Goal: Task Accomplishment & Management: Manage account settings

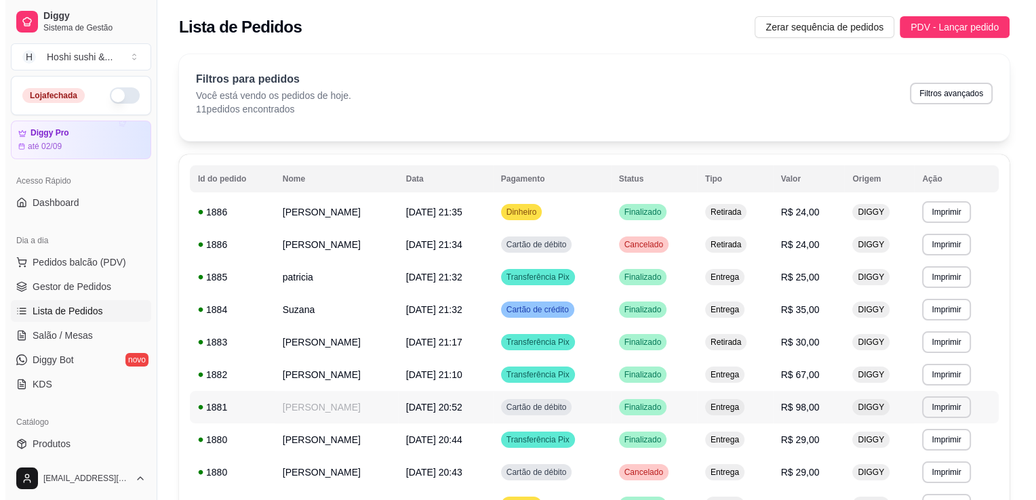
scroll to position [203, 0]
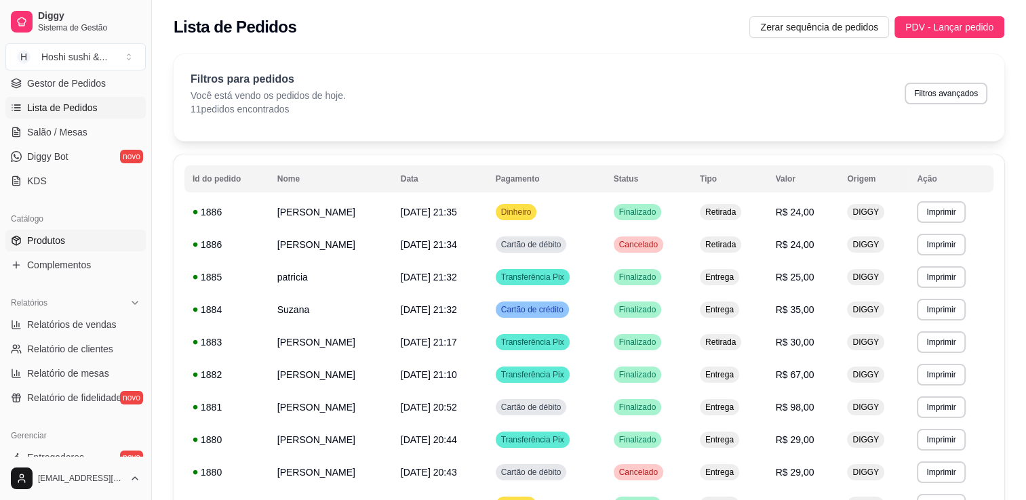
click at [33, 230] on link "Produtos" at bounding box center [75, 241] width 140 height 22
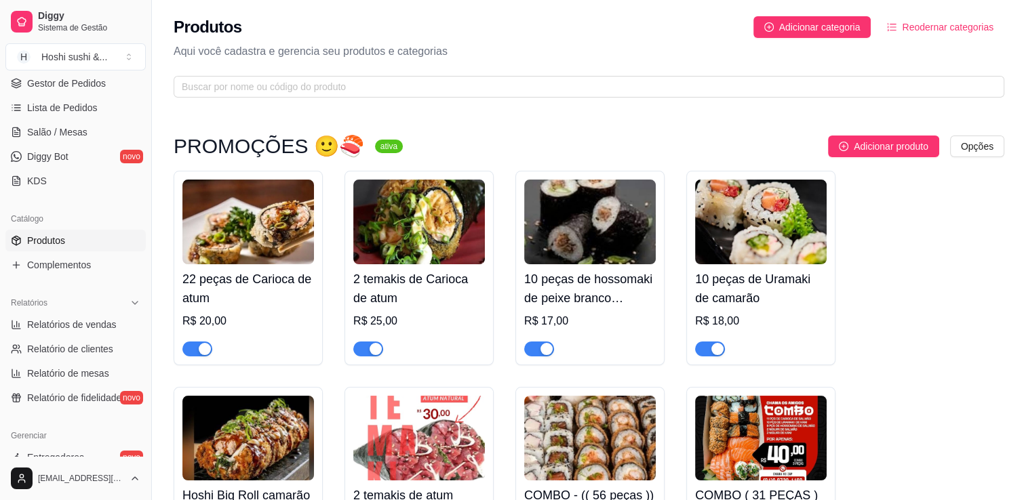
click at [233, 213] on img at bounding box center [248, 222] width 132 height 85
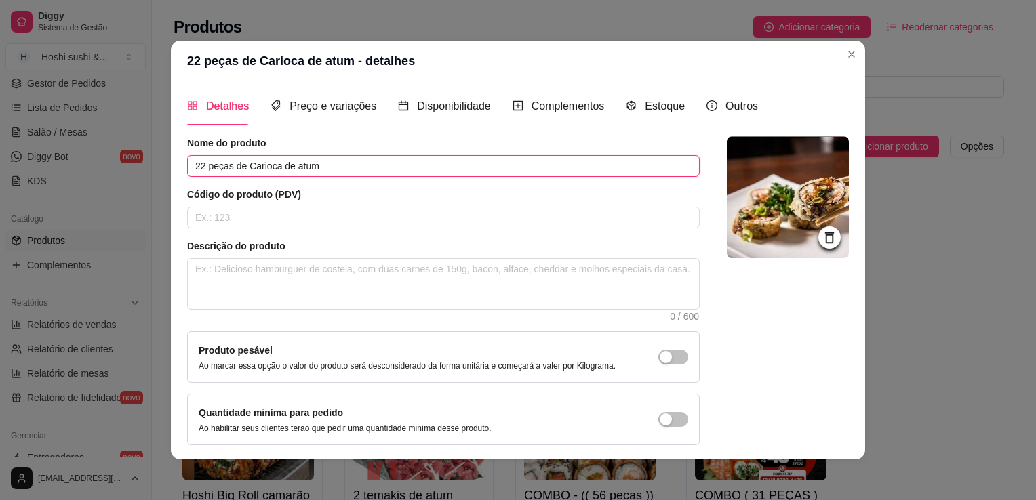
click at [298, 167] on input "22 peças de Carioca de atum" at bounding box center [443, 166] width 512 height 22
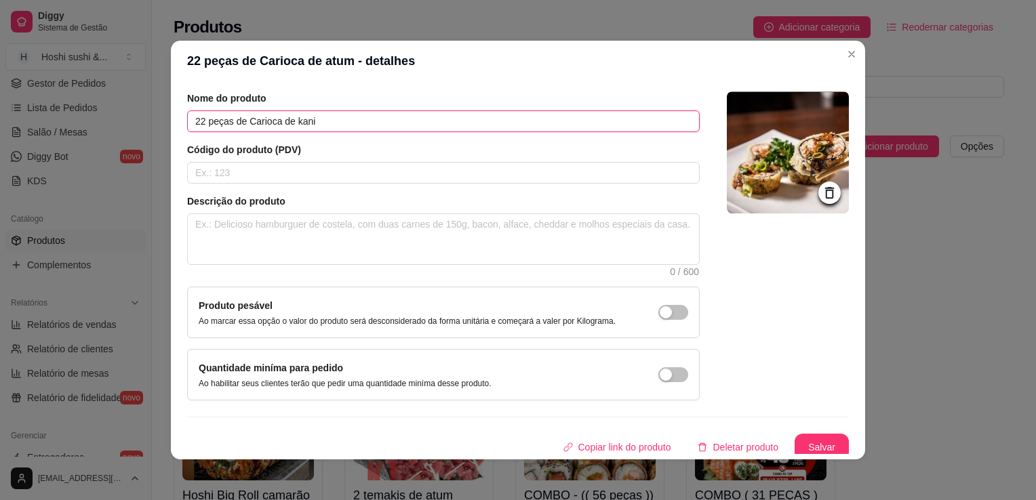
scroll to position [49, 0]
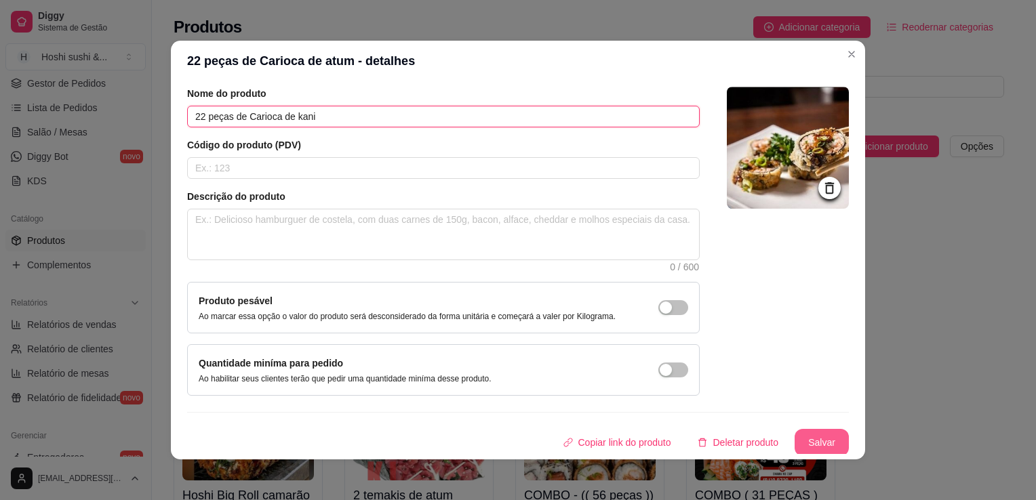
type input "22 peças de Carioca de kani"
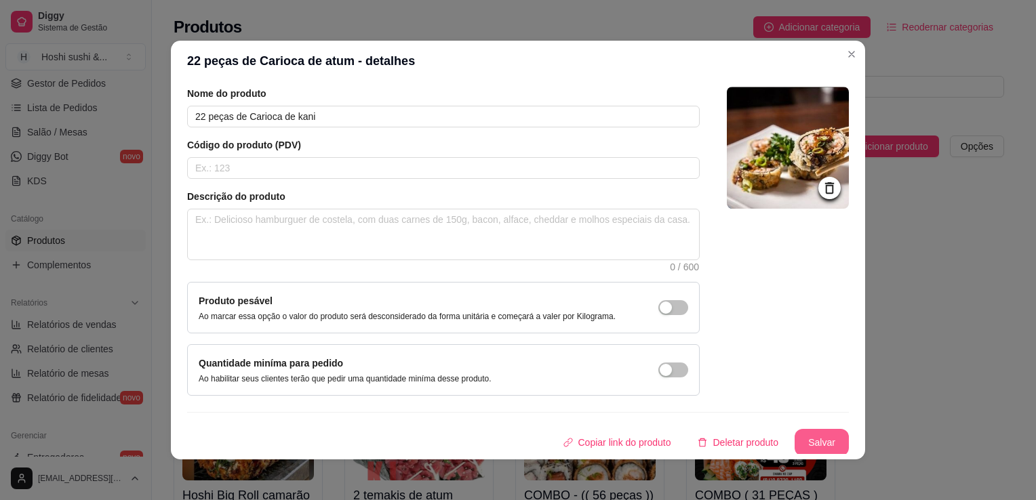
click at [794, 435] on button "Salvar" at bounding box center [821, 442] width 54 height 27
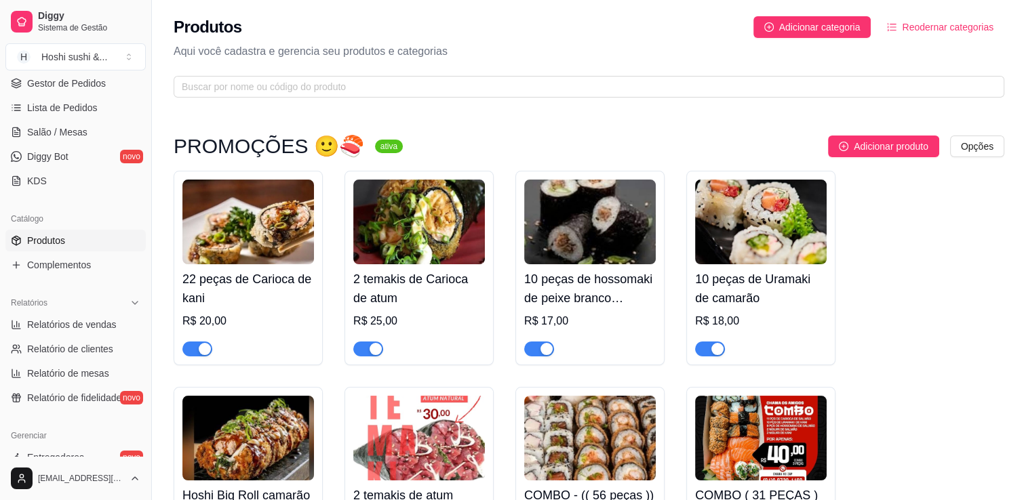
click at [419, 212] on img at bounding box center [419, 222] width 132 height 85
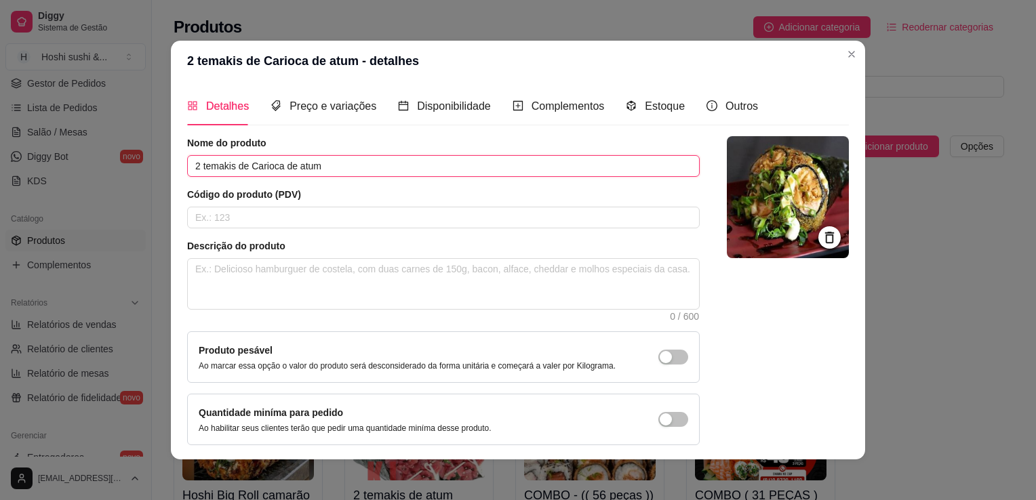
click at [309, 161] on input "2 temakis de Carioca de atum" at bounding box center [443, 166] width 512 height 22
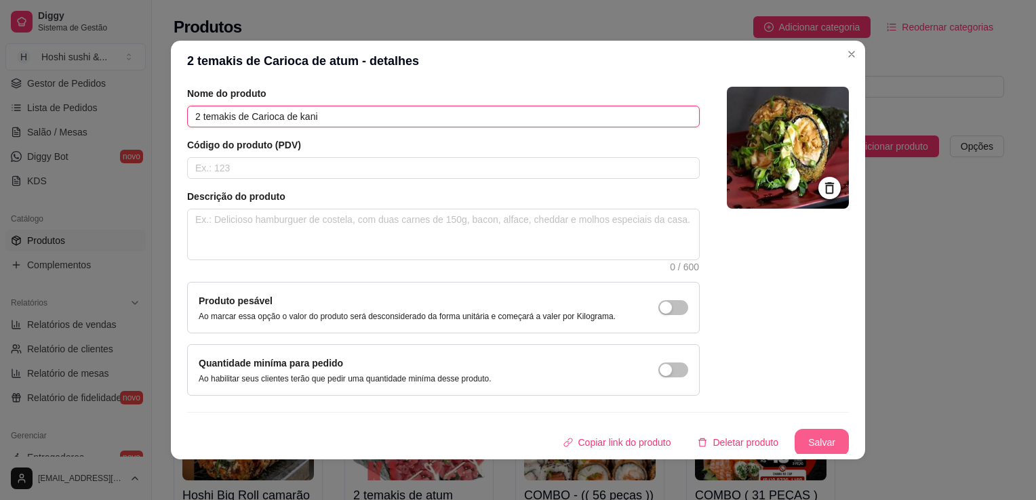
type input "2 temakis de Carioca de kani"
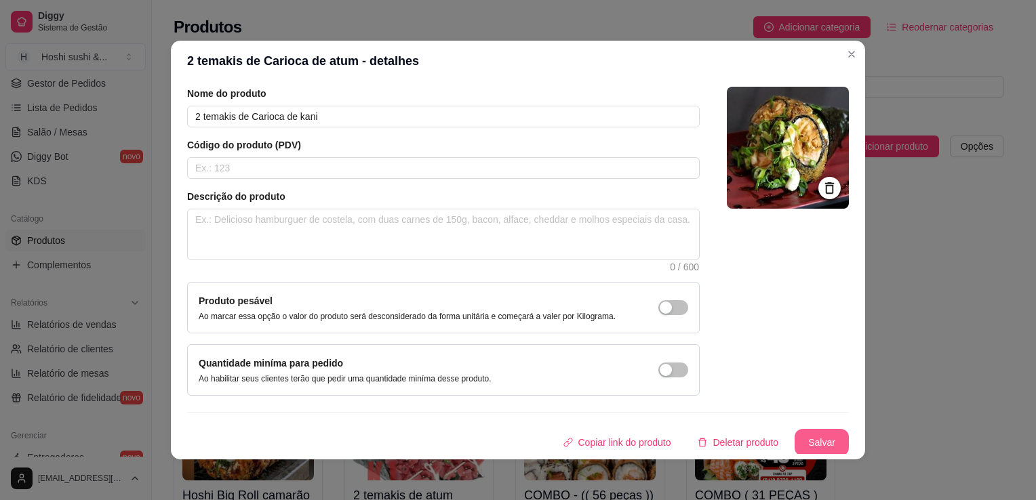
click at [802, 446] on button "Salvar" at bounding box center [821, 442] width 54 height 27
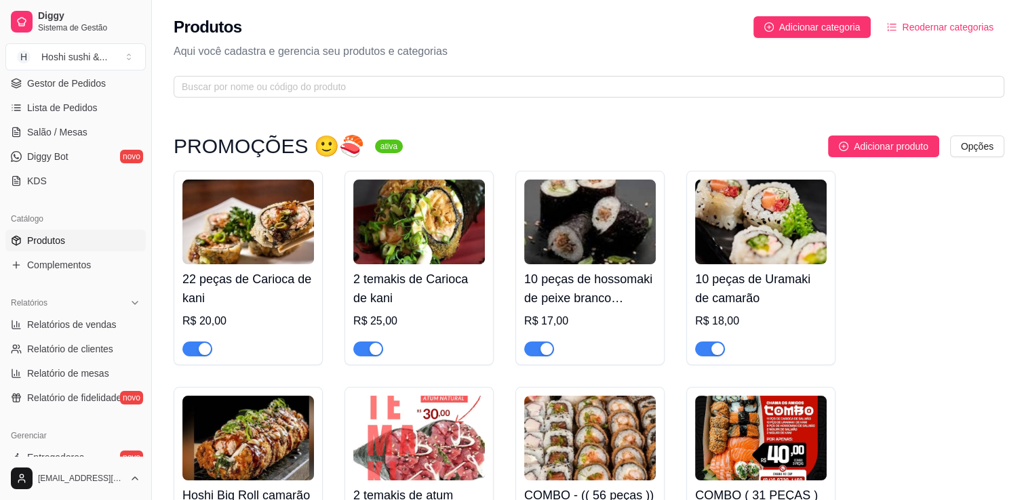
click at [572, 205] on img at bounding box center [590, 222] width 132 height 85
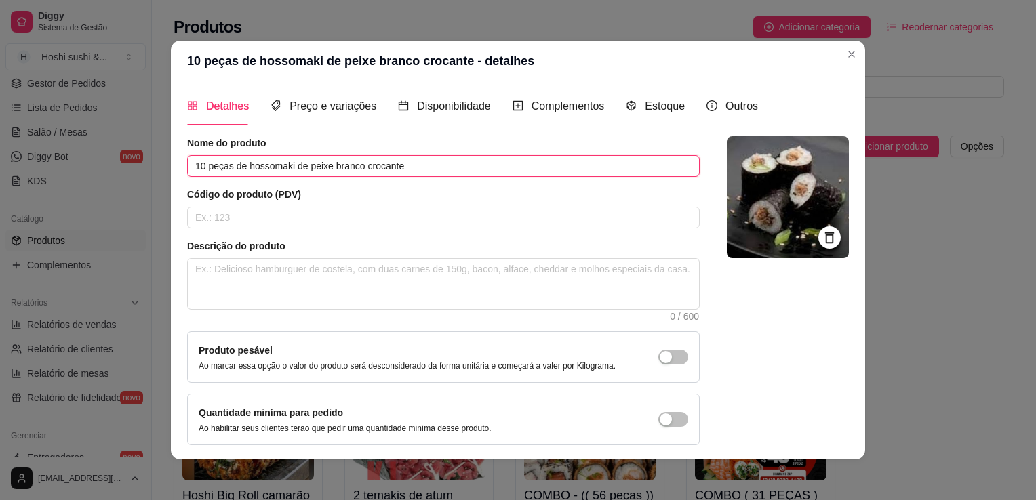
click at [379, 167] on input "10 peças de hossomaki de peixe branco crocante" at bounding box center [443, 166] width 512 height 22
click at [339, 158] on input "10 peças de hossomaki de peixe branco" at bounding box center [443, 166] width 512 height 22
click at [319, 172] on input "10 peças de hossomaki de peixe" at bounding box center [443, 166] width 512 height 22
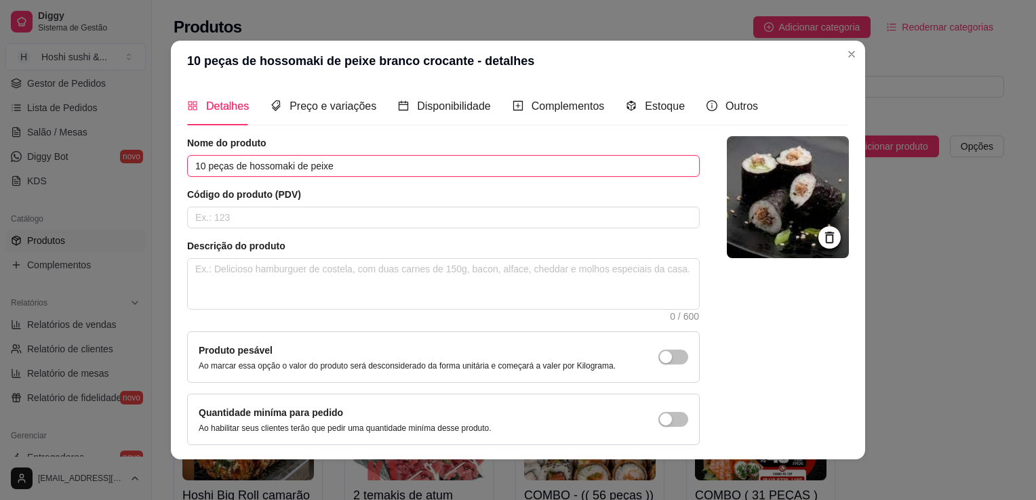
click at [319, 172] on input "10 peças de hossomaki de peixe" at bounding box center [443, 166] width 512 height 22
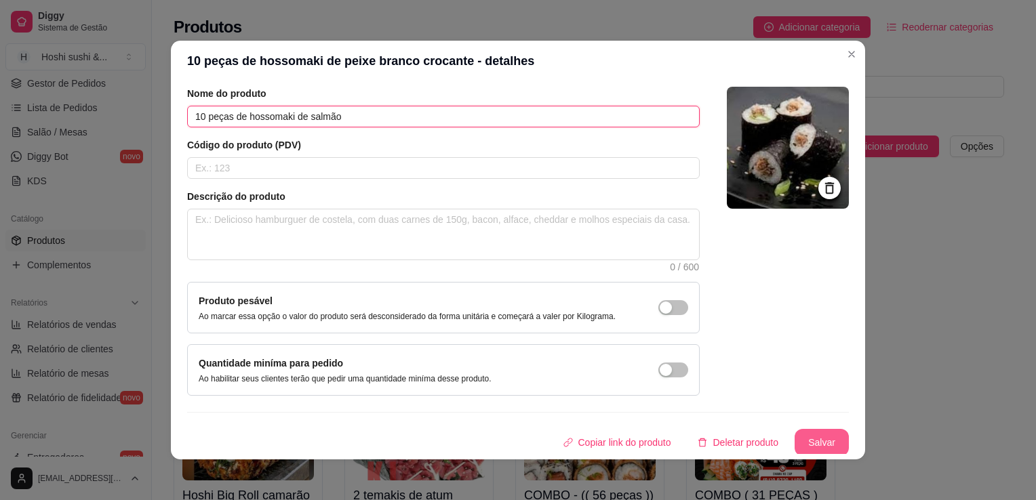
type input "10 peças de hossomaki de salmão"
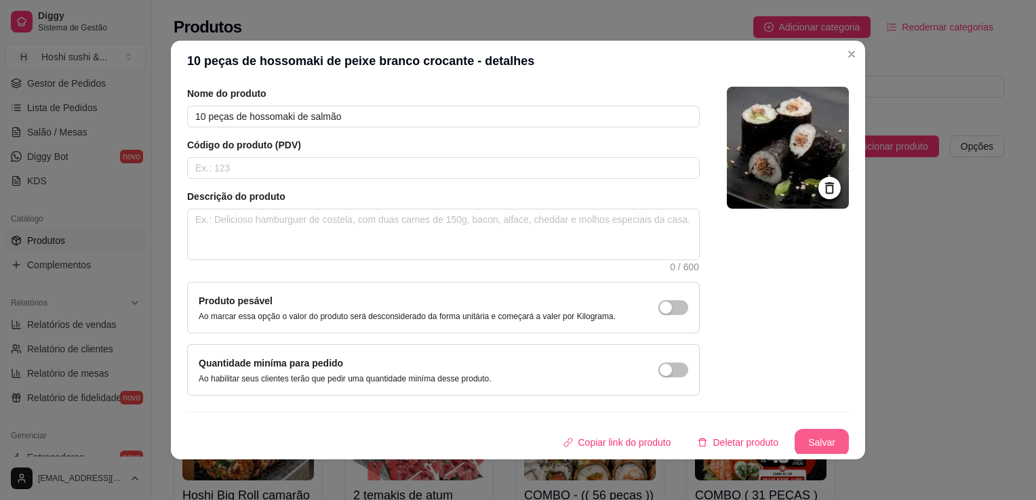
click at [797, 432] on button "Salvar" at bounding box center [821, 442] width 54 height 27
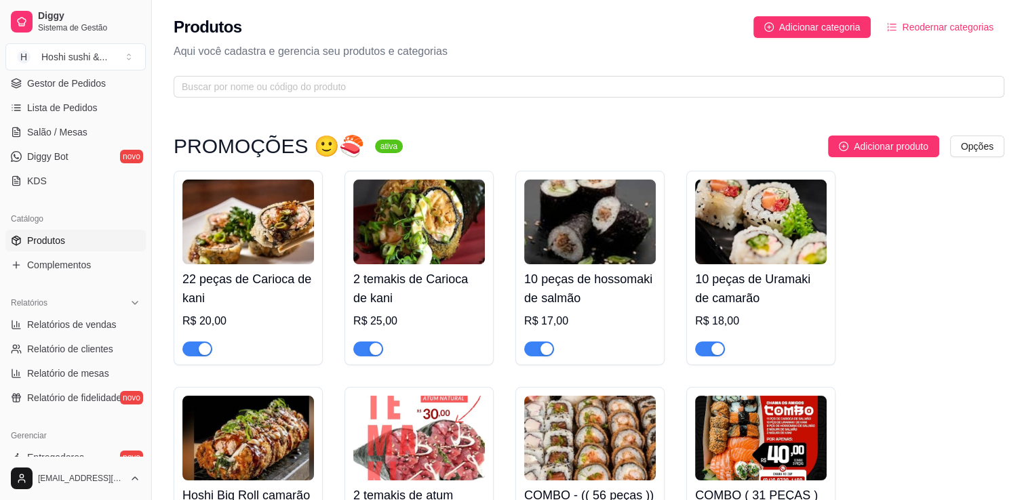
click at [762, 252] on img at bounding box center [761, 222] width 132 height 85
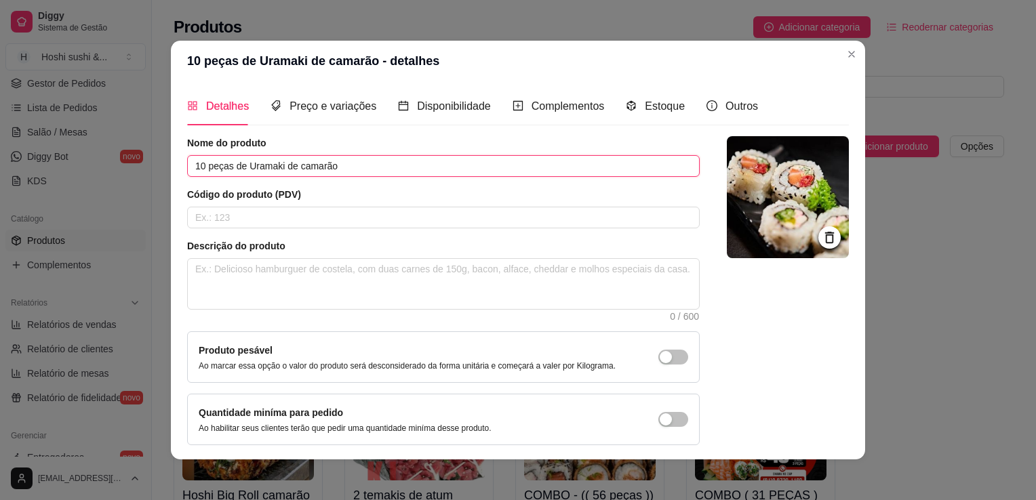
click at [322, 165] on input "10 peças de Uramaki de camarão" at bounding box center [443, 166] width 512 height 22
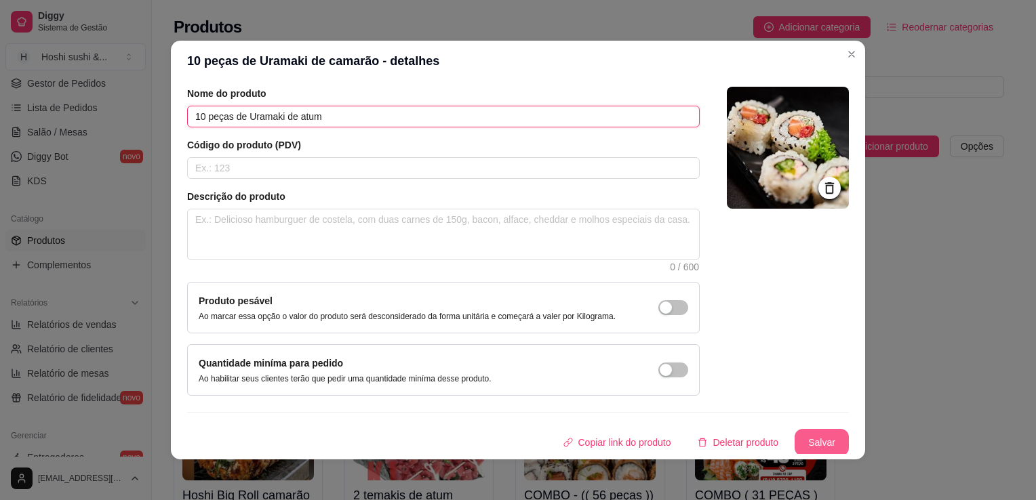
type input "10 peças de Uramaki de atum"
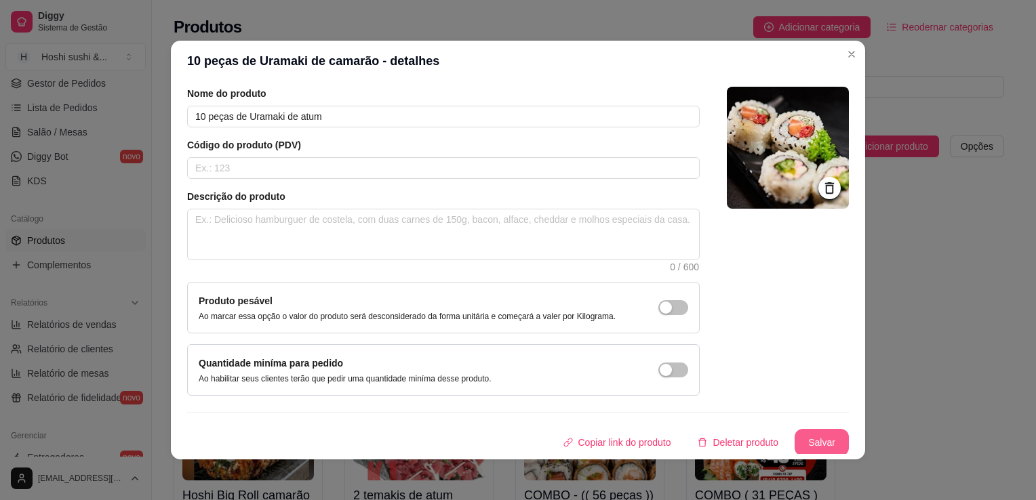
click at [799, 436] on button "Salvar" at bounding box center [821, 442] width 54 height 27
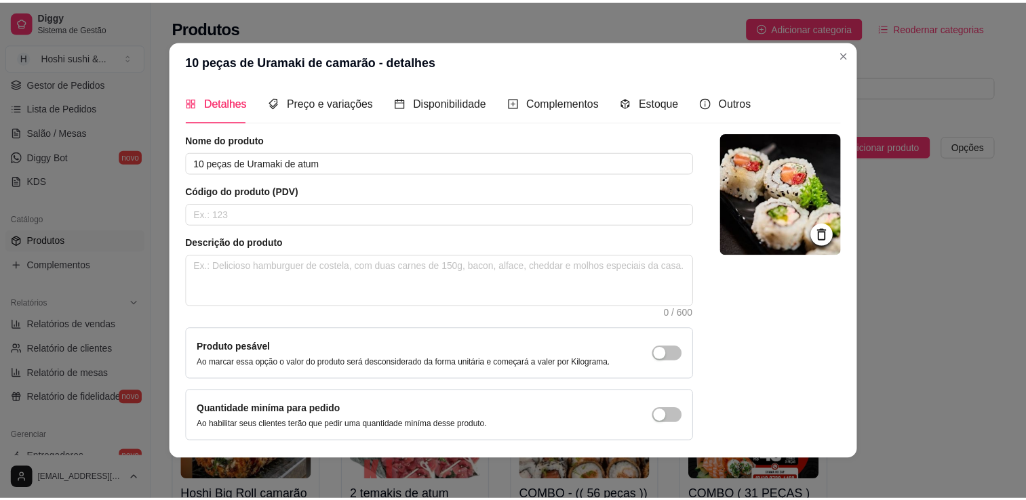
scroll to position [0, 0]
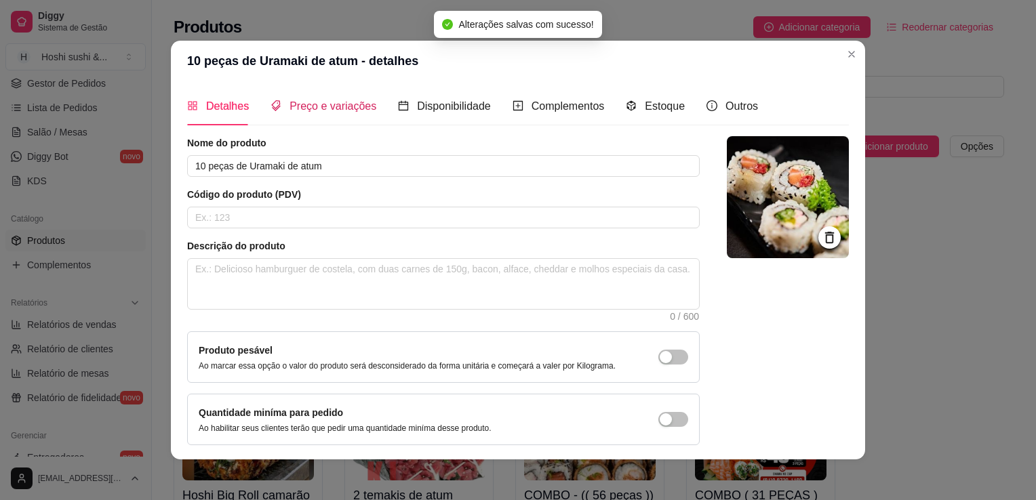
click at [317, 104] on span "Preço e variações" at bounding box center [332, 106] width 87 height 12
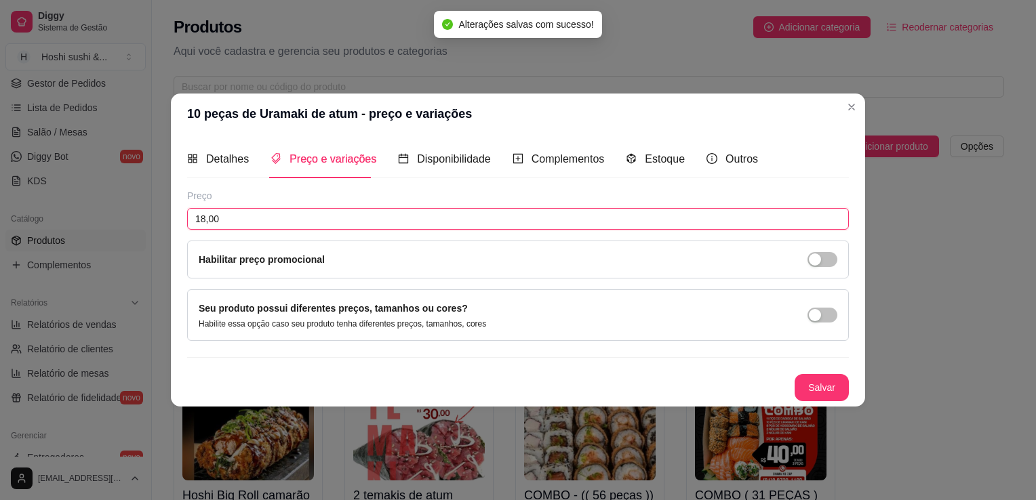
click at [202, 220] on input "18,00" at bounding box center [518, 219] width 662 height 22
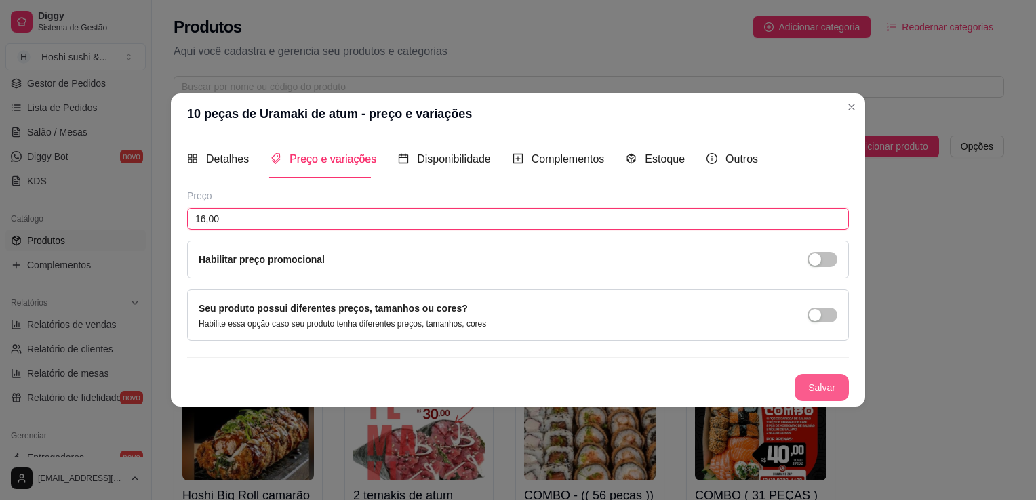
type input "16,00"
click at [806, 391] on button "Salvar" at bounding box center [821, 387] width 54 height 27
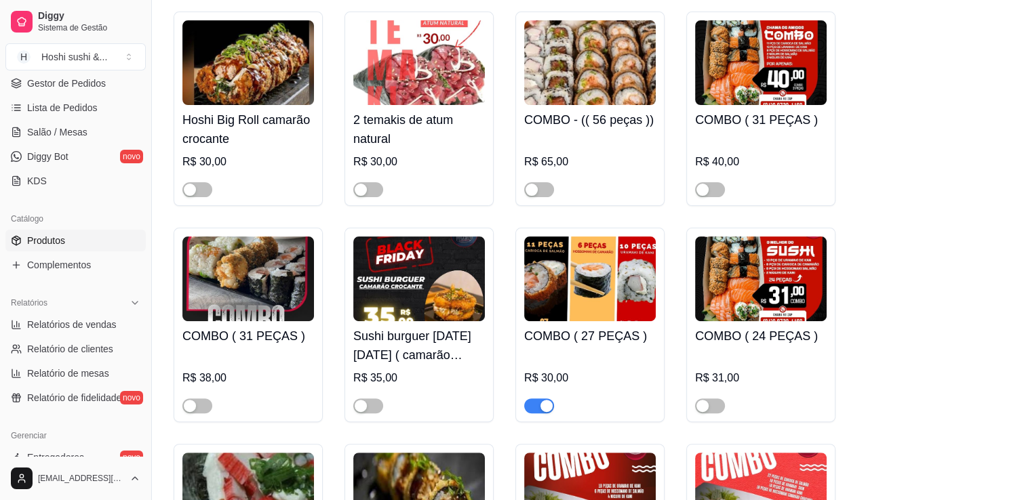
scroll to position [407, 0]
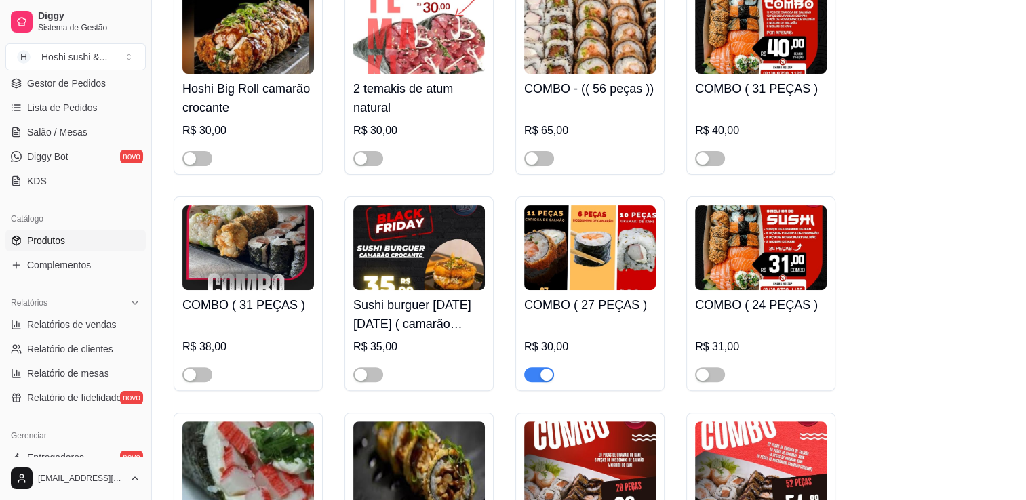
click at [536, 378] on span "button" at bounding box center [539, 374] width 30 height 15
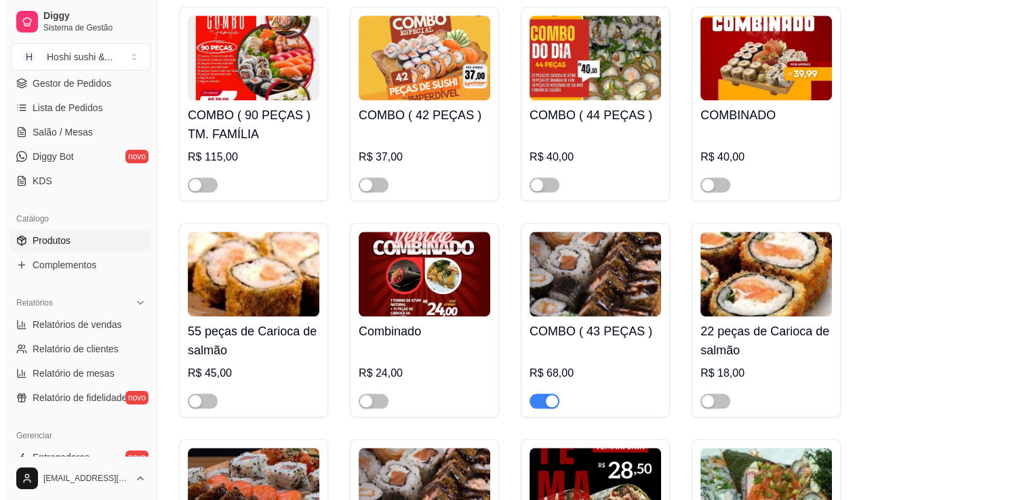
scroll to position [1491, 0]
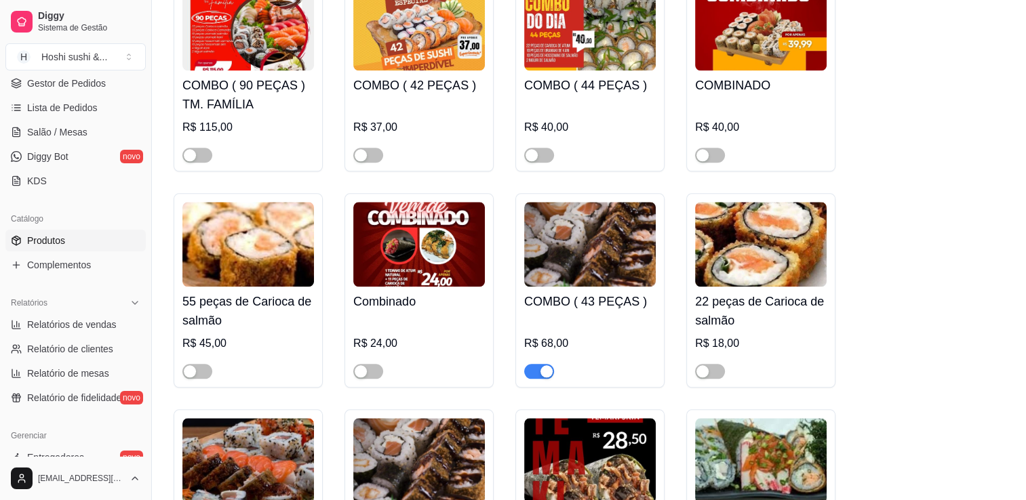
click at [547, 374] on div "button" at bounding box center [546, 371] width 12 height 12
click at [245, 266] on img at bounding box center [248, 244] width 132 height 85
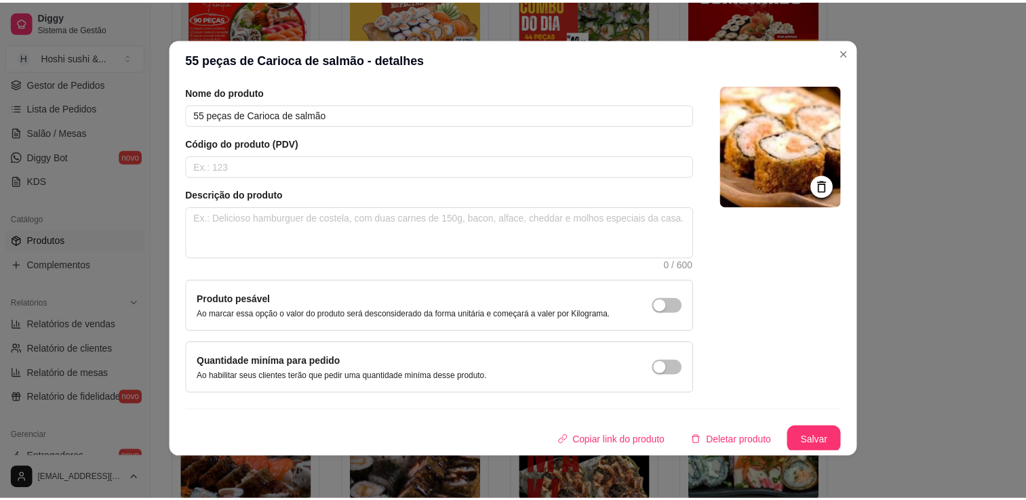
scroll to position [3, 0]
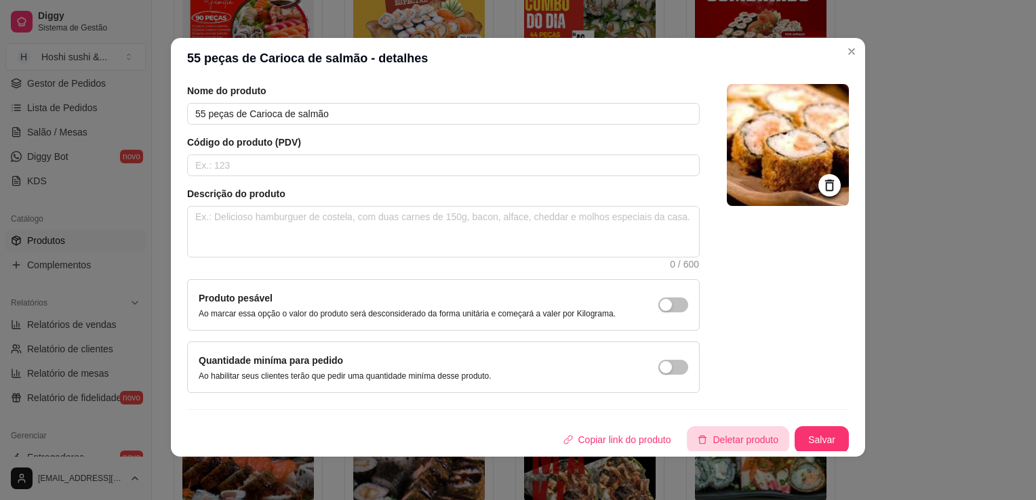
click at [717, 437] on button "Deletar produto" at bounding box center [738, 439] width 102 height 27
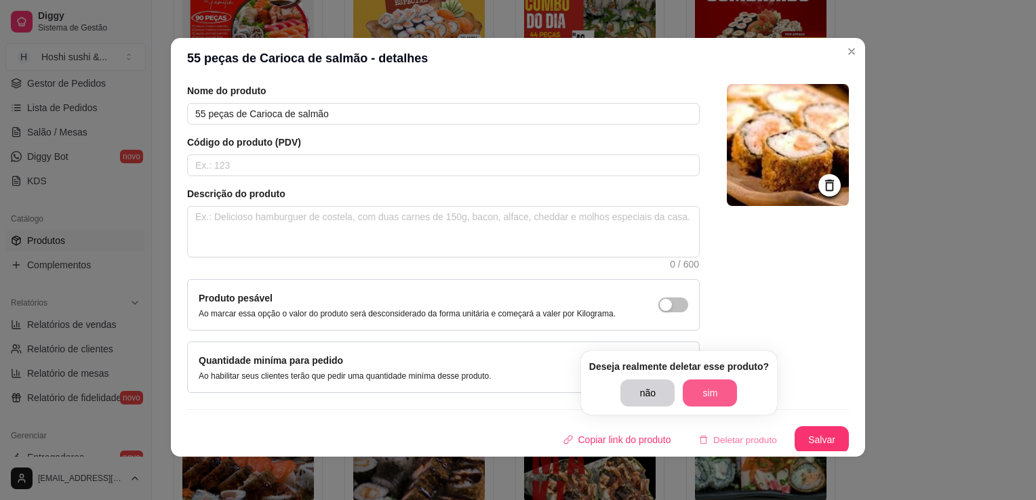
click at [708, 390] on button "sim" at bounding box center [710, 393] width 54 height 27
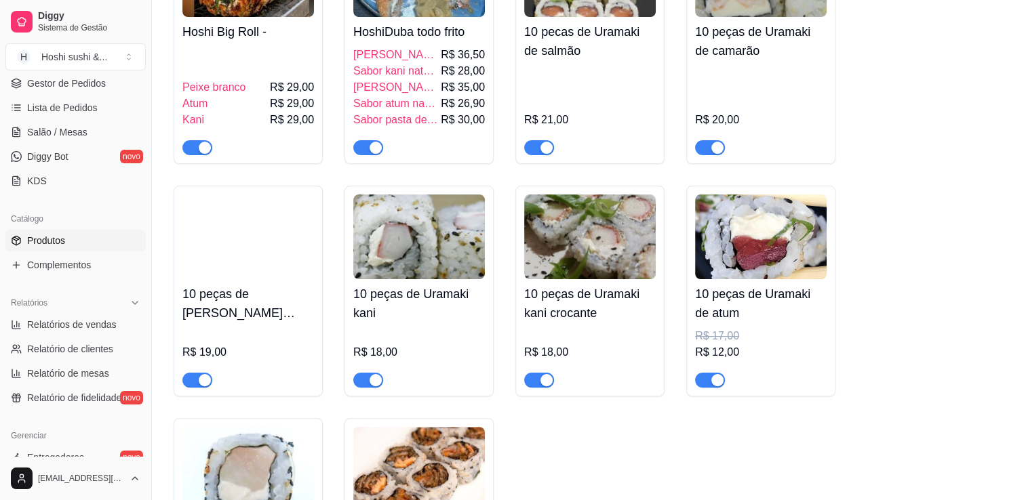
scroll to position [5339, 0]
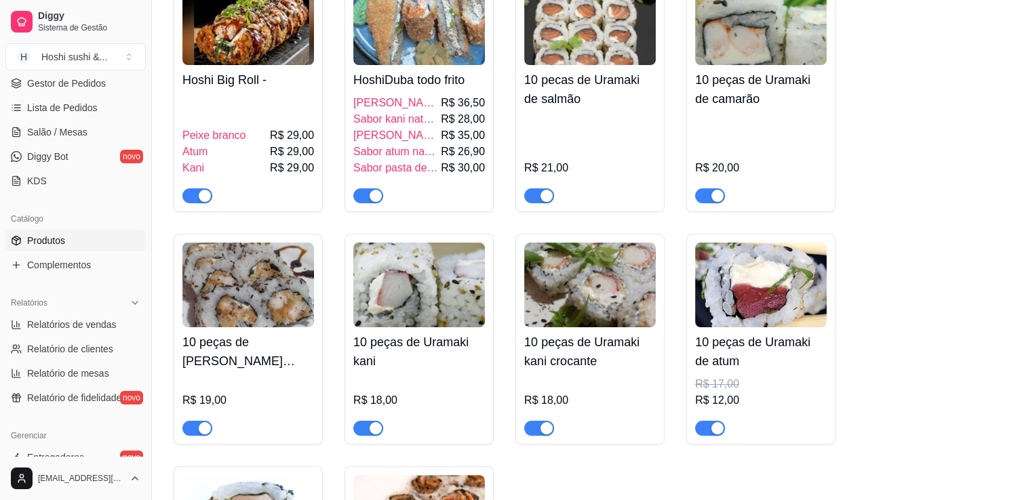
click at [786, 302] on img at bounding box center [761, 285] width 132 height 85
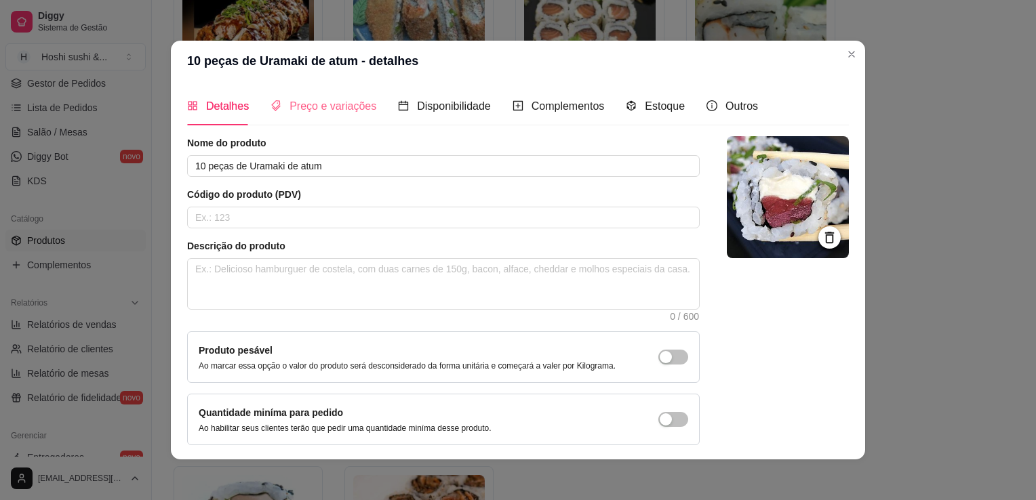
click at [331, 121] on div "Preço e variações" at bounding box center [323, 106] width 106 height 39
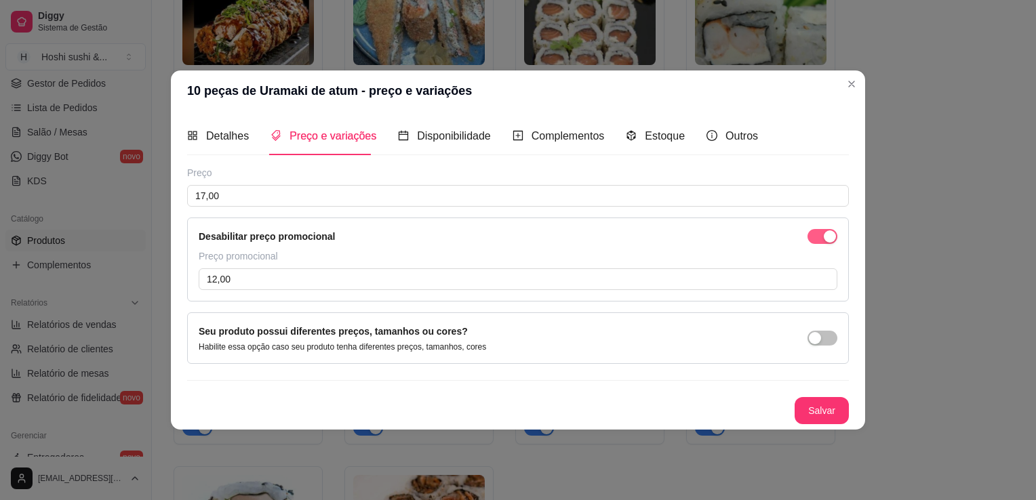
click at [822, 235] on span "button" at bounding box center [822, 236] width 30 height 15
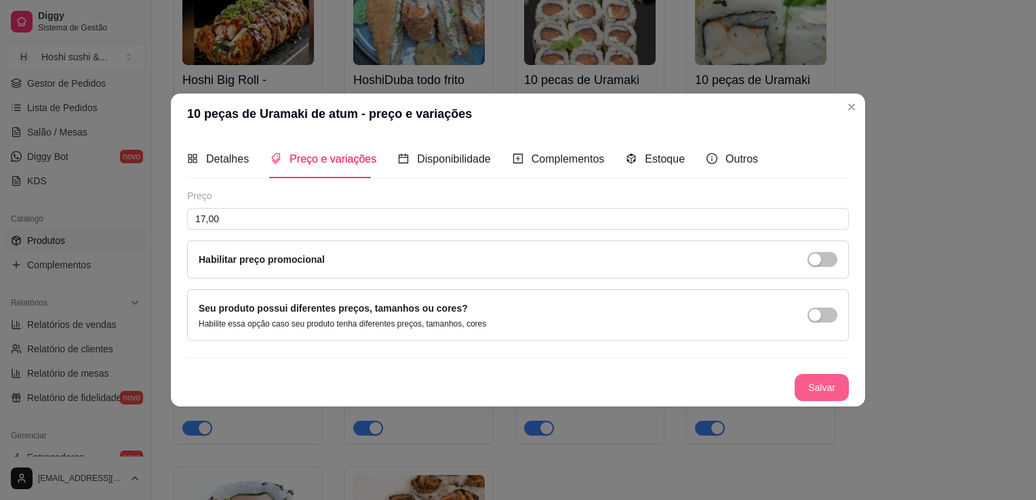
click at [835, 384] on button "Salvar" at bounding box center [821, 387] width 54 height 27
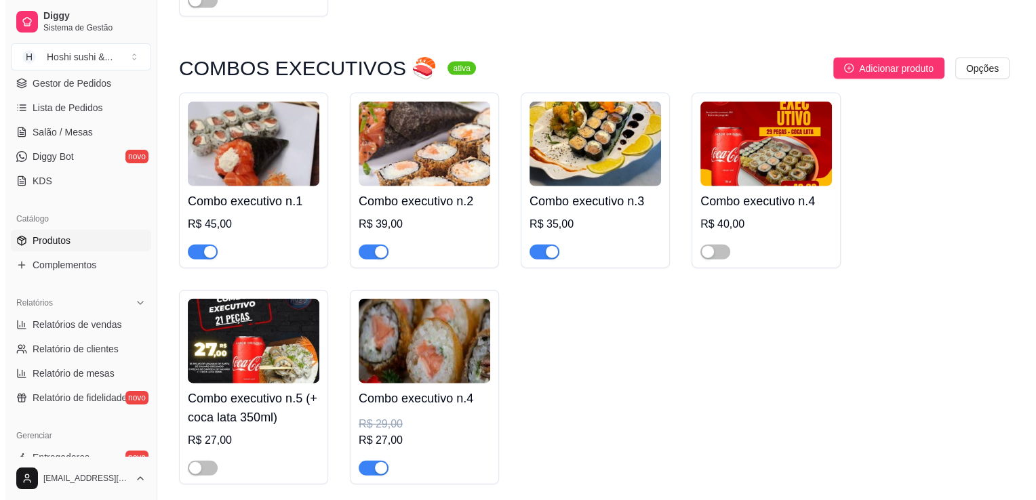
scroll to position [8254, 0]
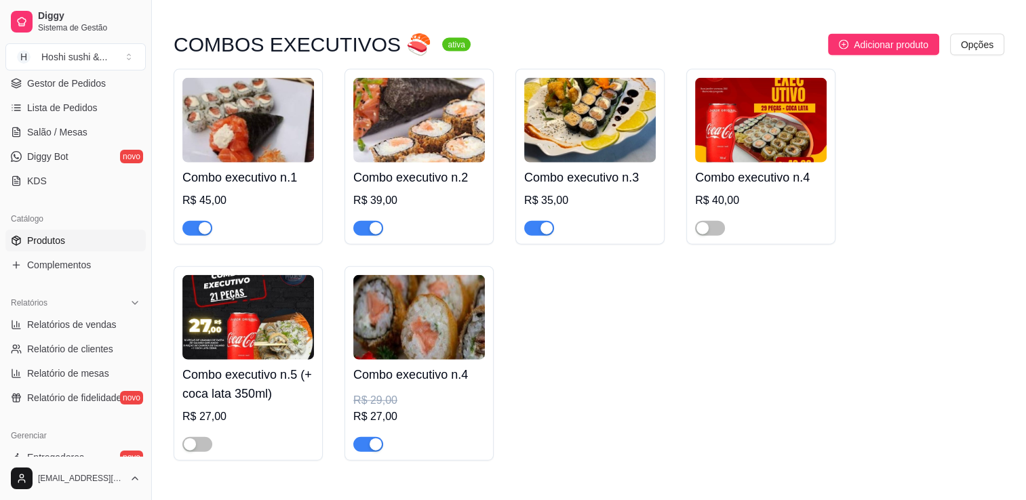
click at [399, 308] on img at bounding box center [419, 317] width 132 height 85
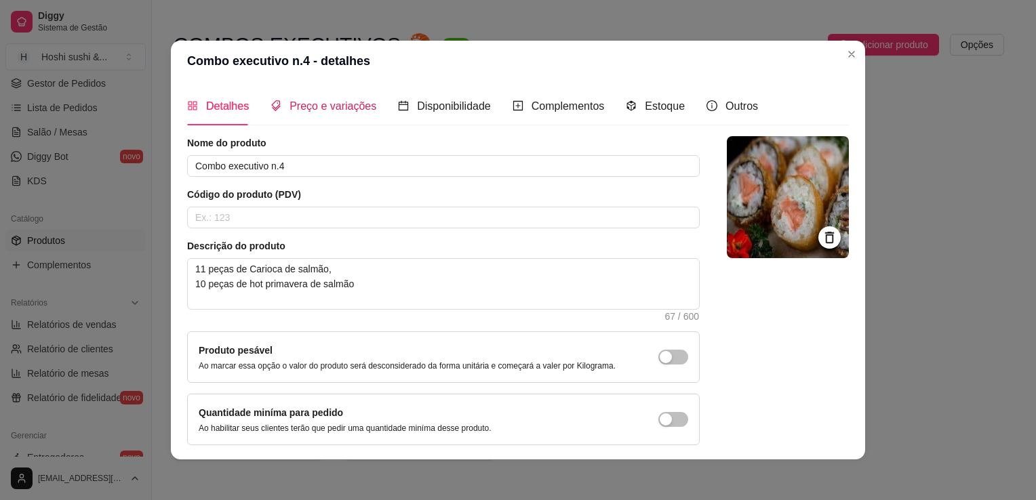
click at [300, 102] on span "Preço e variações" at bounding box center [332, 106] width 87 height 12
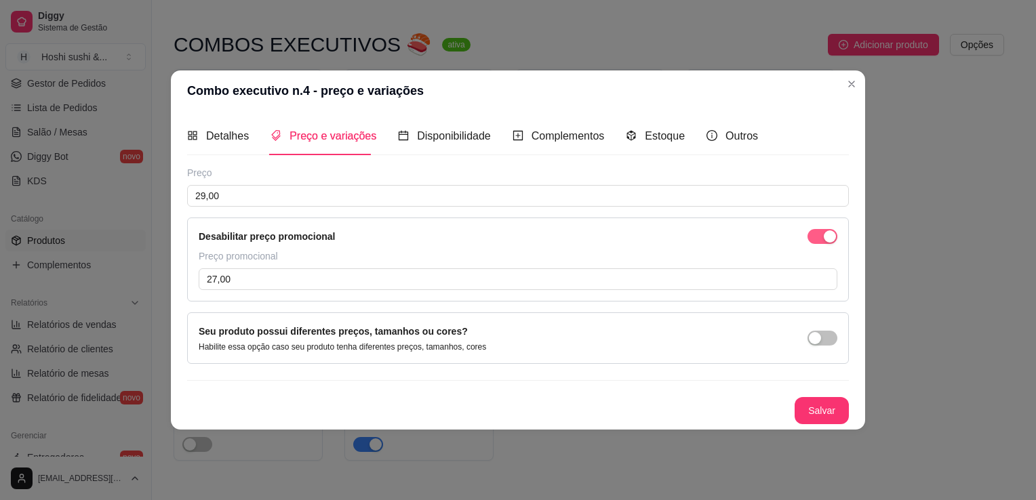
click at [811, 231] on span "button" at bounding box center [822, 236] width 30 height 15
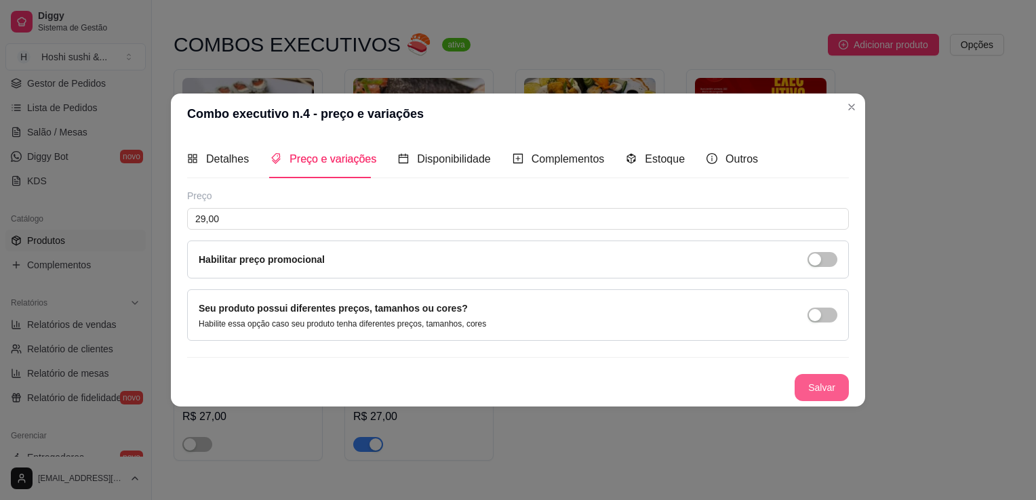
click at [816, 390] on button "Salvar" at bounding box center [821, 387] width 54 height 27
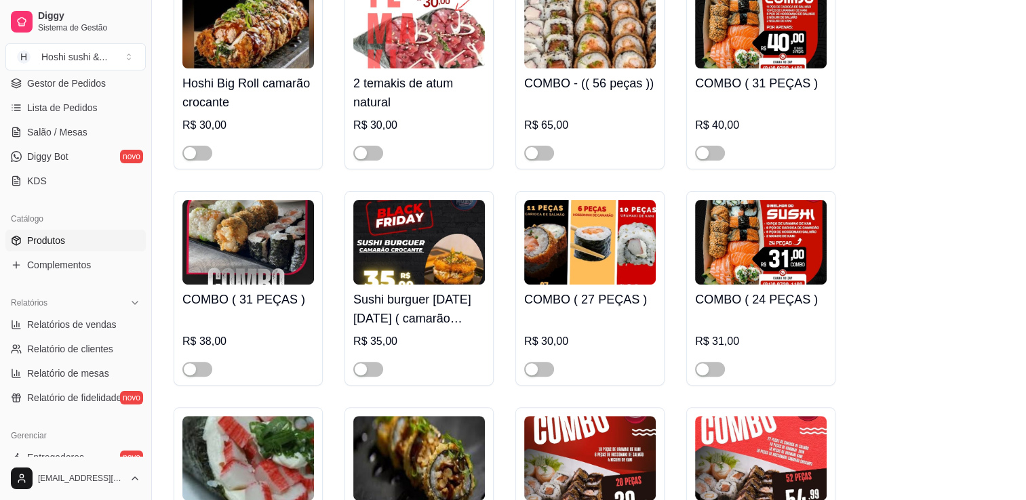
scroll to position [277, 0]
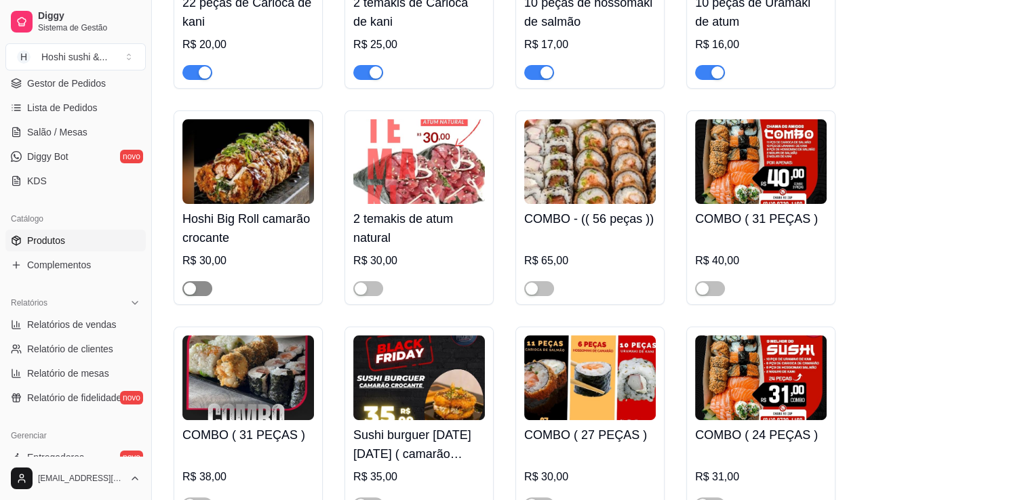
click at [207, 291] on span "button" at bounding box center [197, 288] width 30 height 15
